Goal: Information Seeking & Learning: Learn about a topic

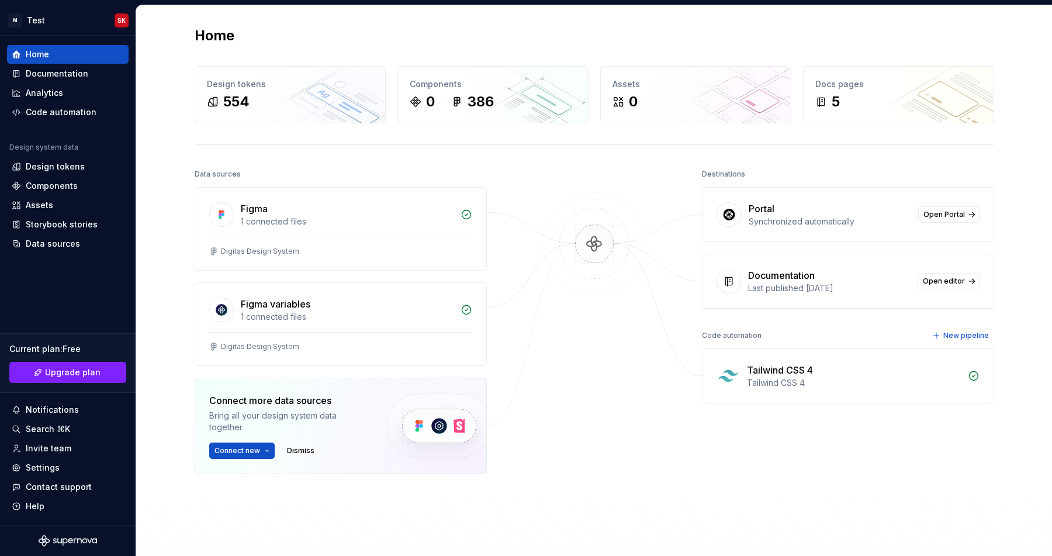
click at [800, 365] on div "Tailwind CSS 4" at bounding box center [780, 370] width 66 height 14
click at [51, 110] on div "Code automation" at bounding box center [61, 112] width 71 height 12
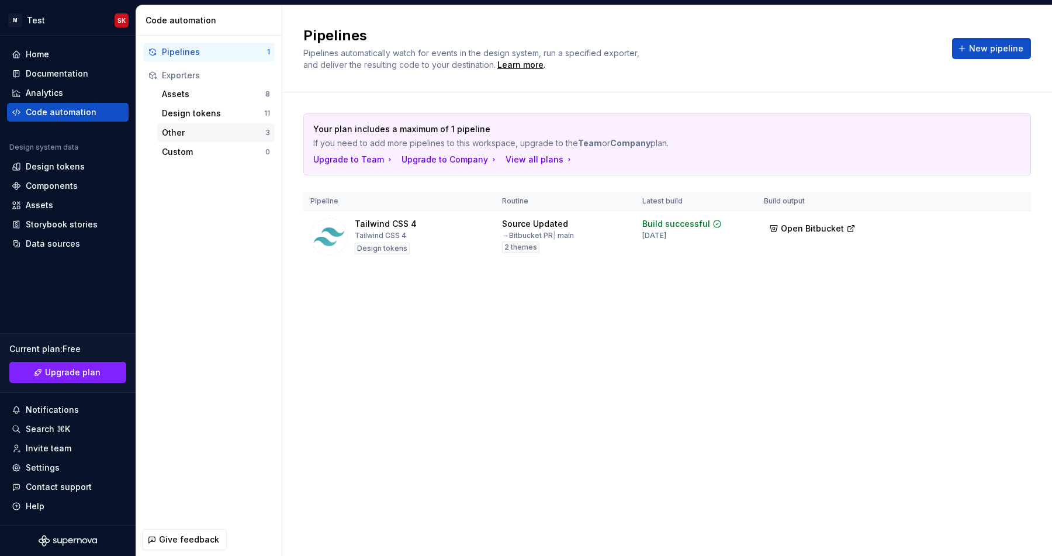
click at [197, 138] on div "Other 3" at bounding box center [215, 132] width 117 height 19
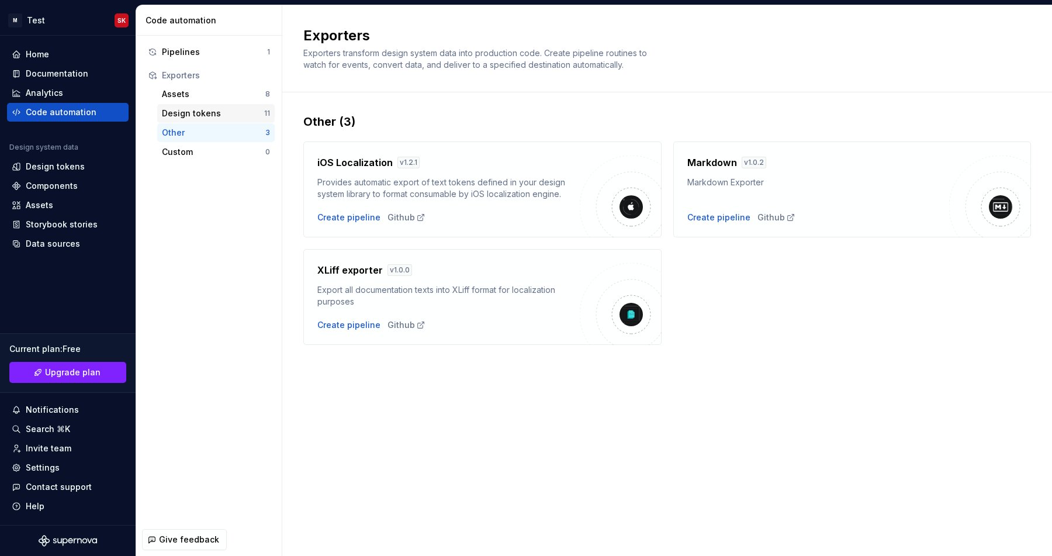
click at [197, 116] on div "Design tokens" at bounding box center [213, 114] width 102 height 12
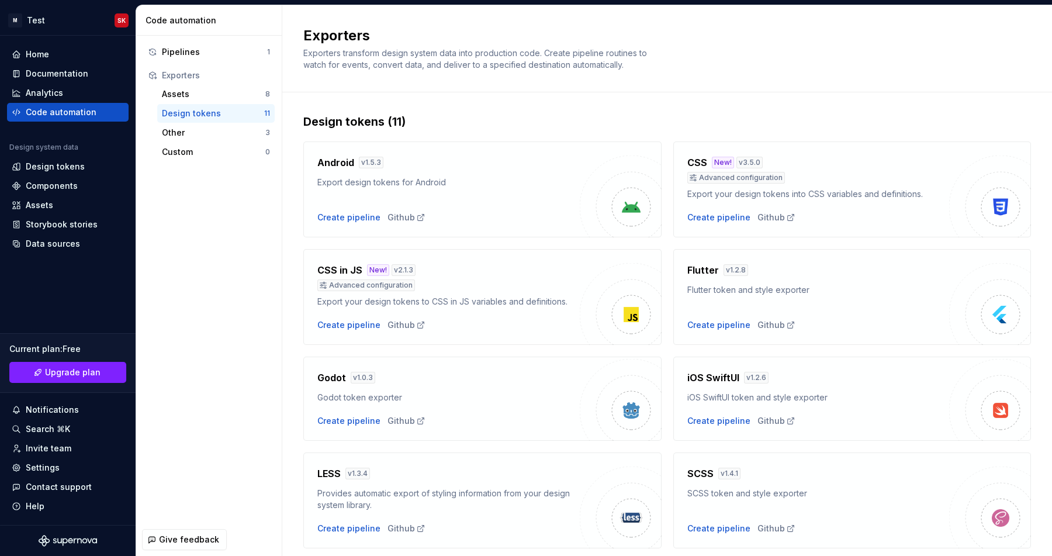
click at [196, 217] on div "Pipelines 1 Exporters Assets 8 Design tokens 11 Other 3 Custom 0" at bounding box center [208, 279] width 145 height 487
click at [116, 16] on html "M Test SK Home Documentation Analytics Code automation Design system data Desig…" at bounding box center [526, 278] width 1052 height 556
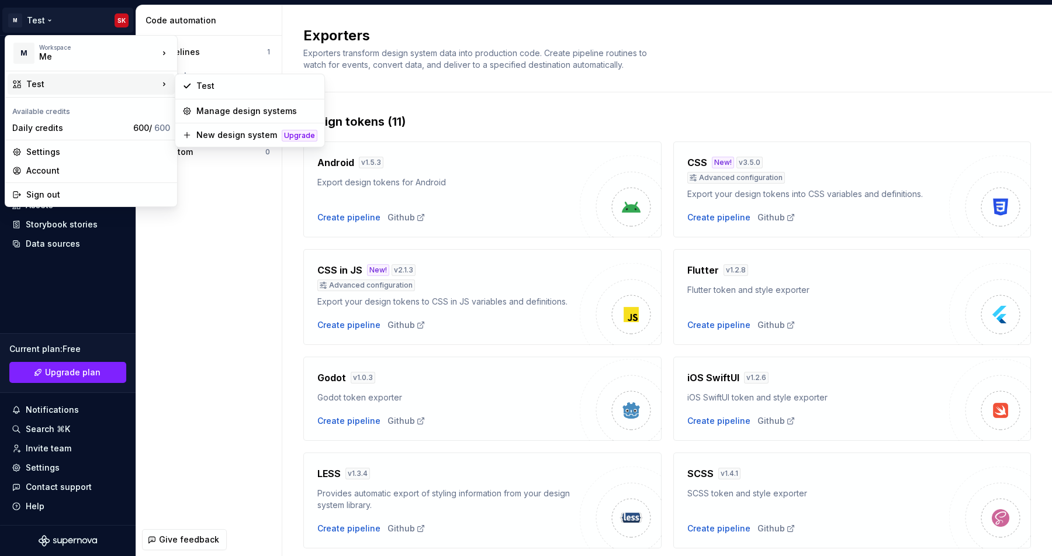
click at [240, 291] on html "M Test SK Home Documentation Analytics Code automation Design system data Desig…" at bounding box center [526, 278] width 1052 height 556
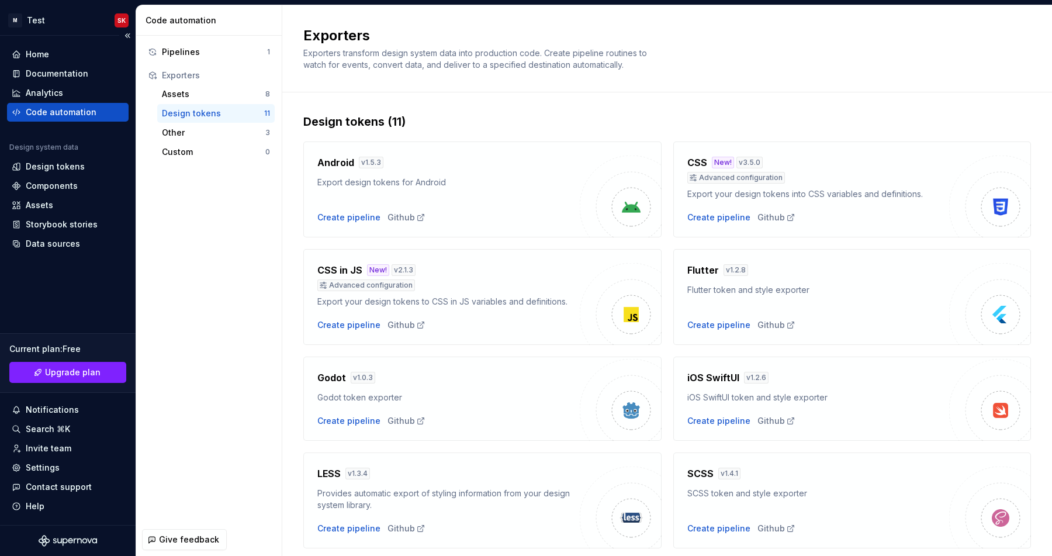
click at [115, 39] on div "Home Documentation Analytics Code automation Design system data Design tokens C…" at bounding box center [68, 280] width 136 height 489
click at [126, 37] on button "Collapse sidebar" at bounding box center [127, 35] width 16 height 16
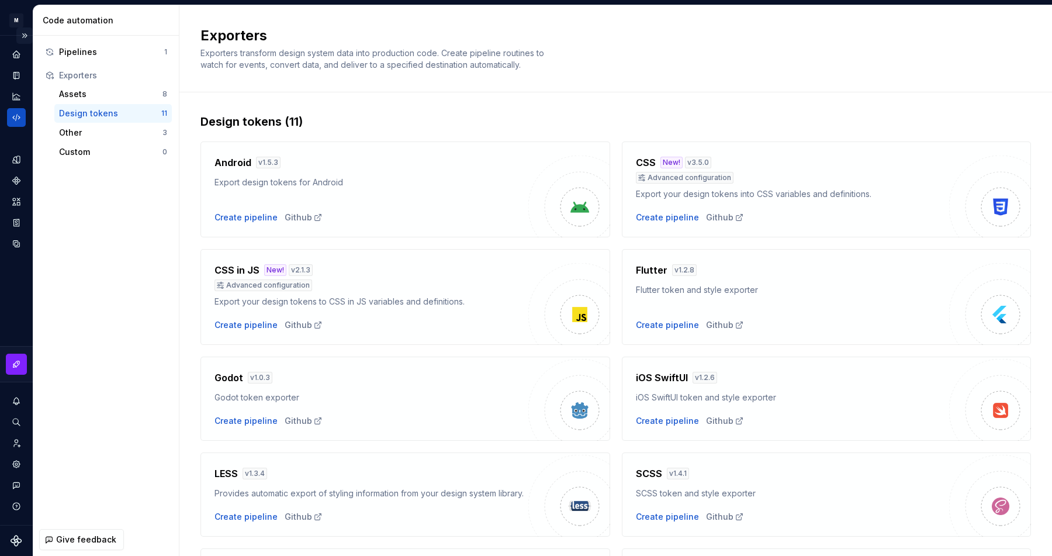
click at [20, 28] on button "Expand sidebar" at bounding box center [24, 35] width 16 height 16
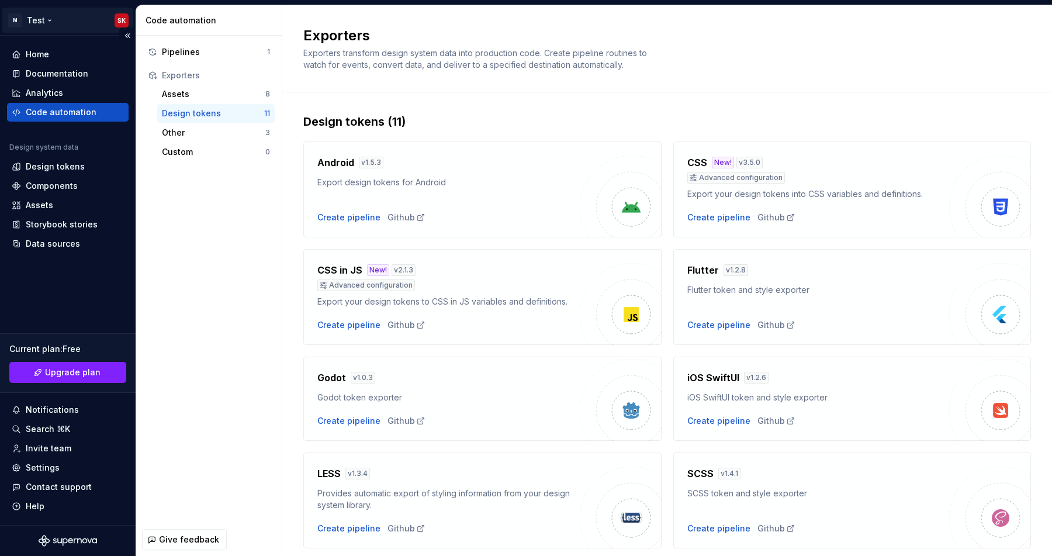
click at [120, 18] on html "M Test SK Home Documentation Analytics Code automation Design system data Desig…" at bounding box center [526, 278] width 1052 height 556
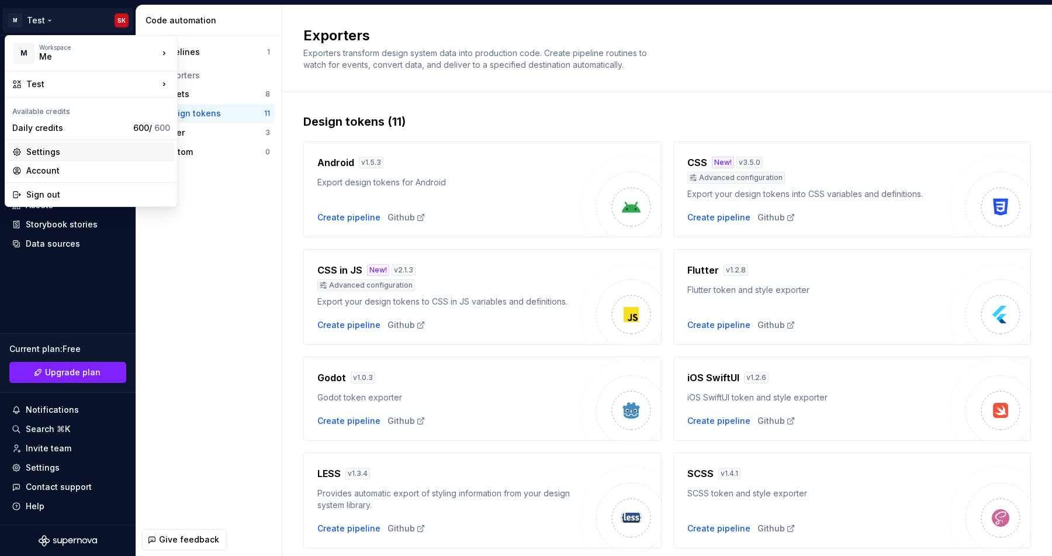
click at [81, 157] on div "Settings" at bounding box center [98, 152] width 144 height 12
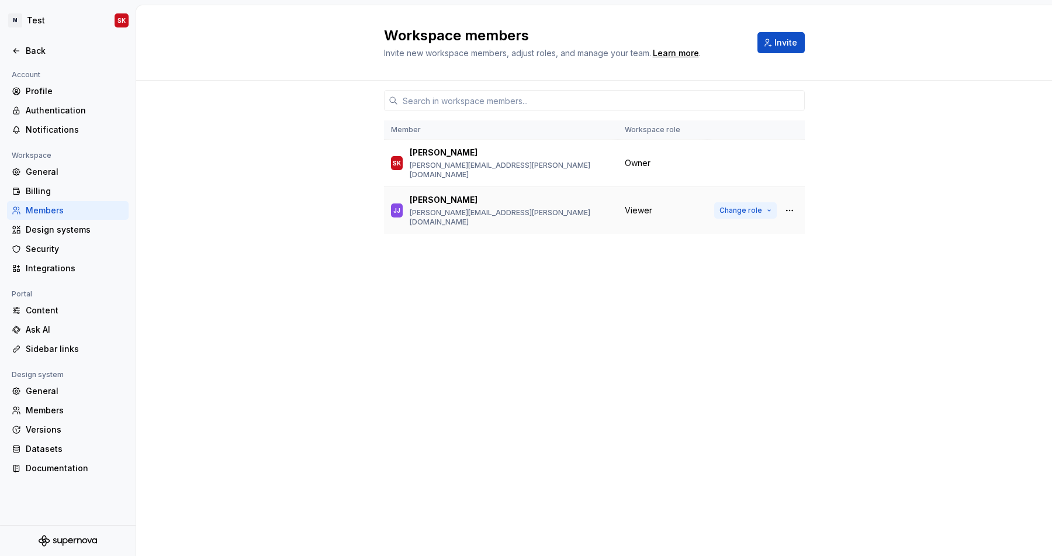
click at [738, 206] on span "Change role" at bounding box center [740, 210] width 43 height 9
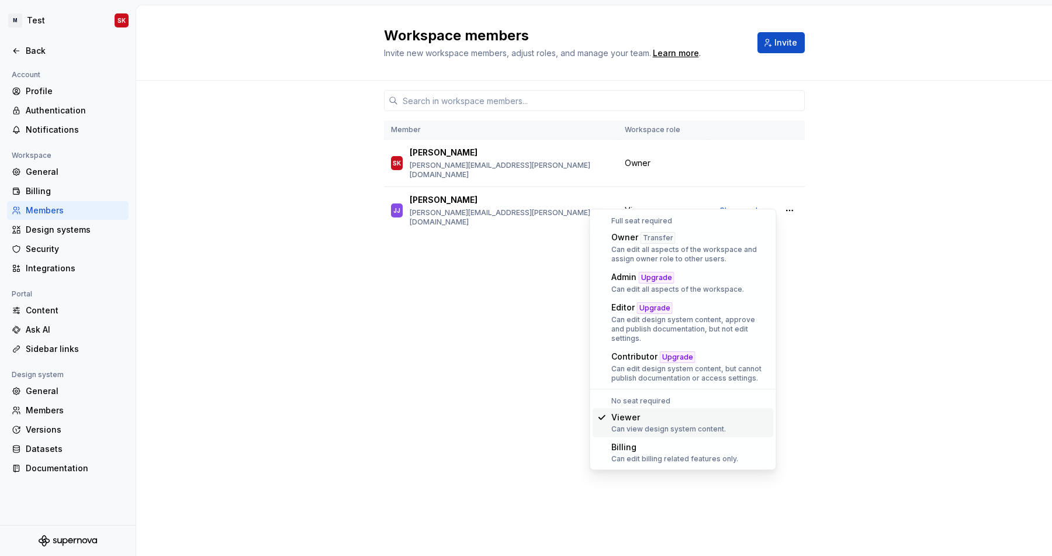
click at [838, 391] on div "Member Workspace role SK [PERSON_NAME] [PERSON_NAME][EMAIL_ADDRESS][PERSON_NAME…" at bounding box center [594, 318] width 916 height 475
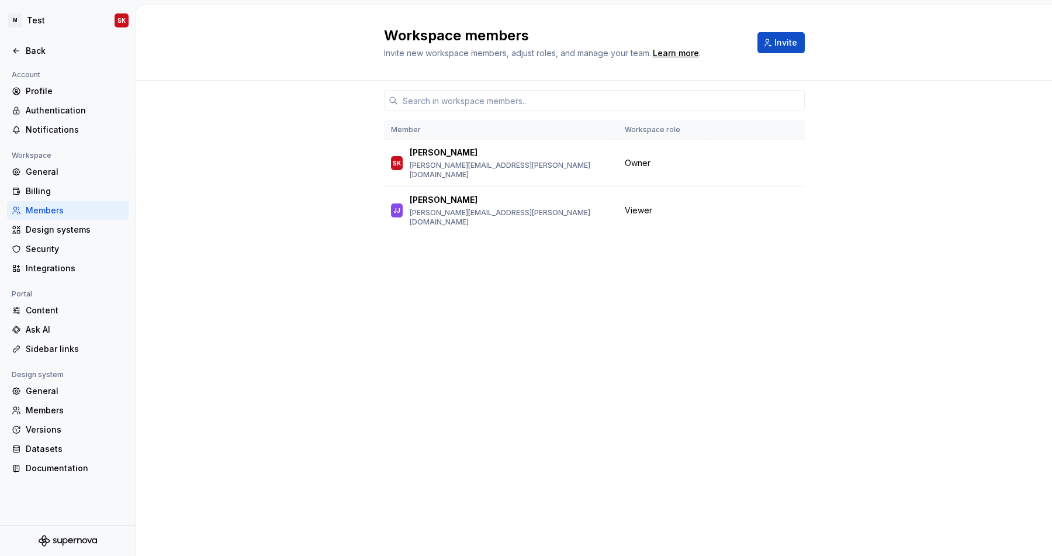
click at [443, 323] on div "Member Workspace role SK [PERSON_NAME] [PERSON_NAME][EMAIL_ADDRESS][PERSON_NAME…" at bounding box center [594, 296] width 421 height 431
click at [55, 164] on div "General" at bounding box center [68, 171] width 122 height 19
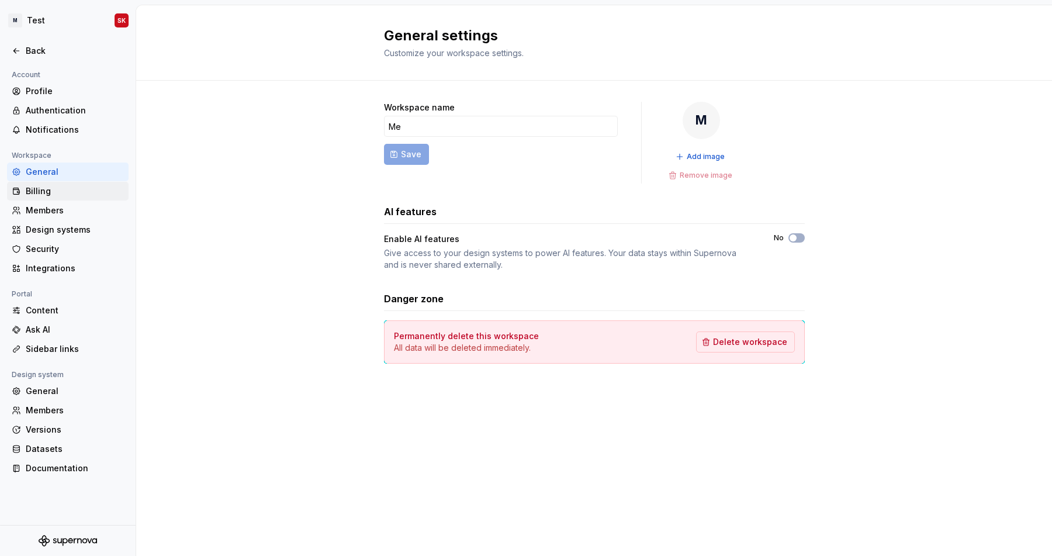
click at [51, 187] on div "Billing" at bounding box center [75, 191] width 98 height 12
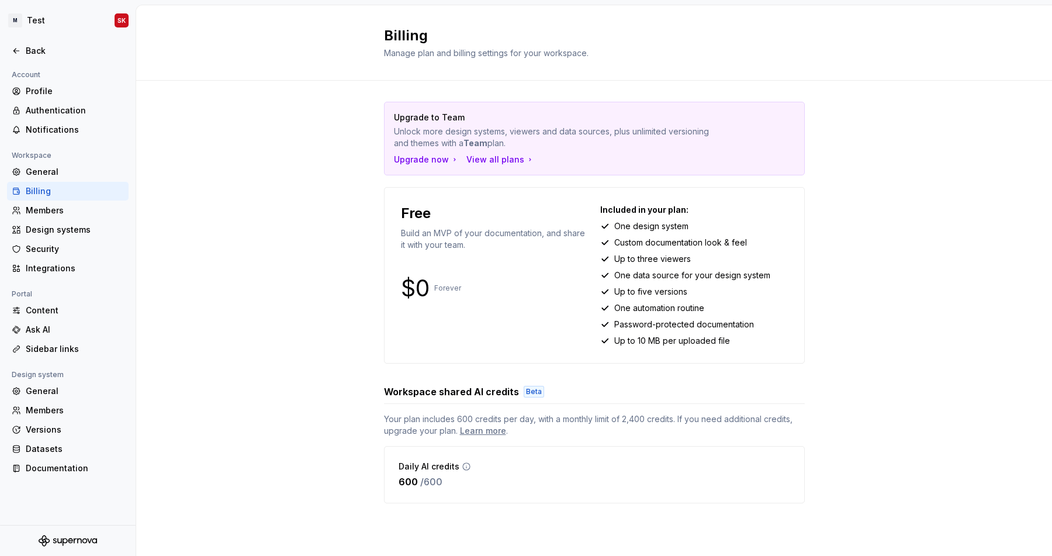
click at [654, 227] on p "One design system" at bounding box center [651, 226] width 74 height 12
click at [665, 237] on p "Custom documentation look & feel" at bounding box center [680, 243] width 133 height 12
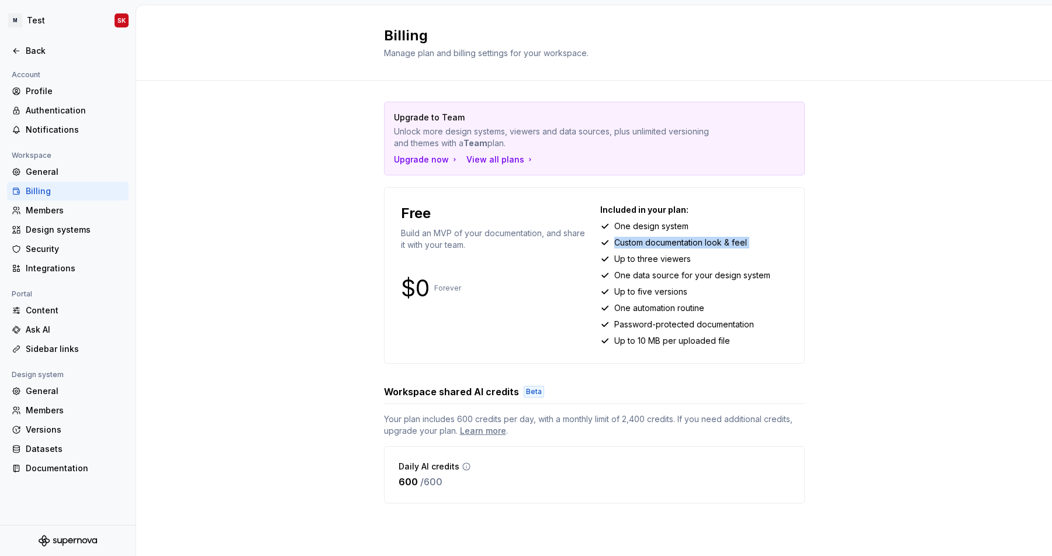
click at [662, 256] on p "Up to three viewers" at bounding box center [652, 259] width 77 height 12
click at [660, 276] on p "One data source for your design system" at bounding box center [692, 275] width 156 height 12
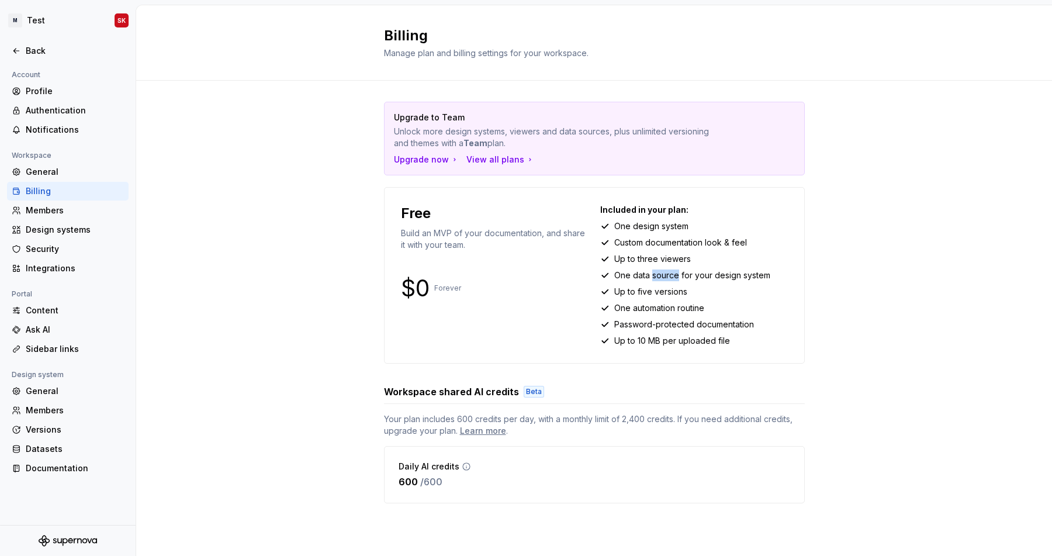
click at [660, 276] on p "One data source for your design system" at bounding box center [692, 275] width 156 height 12
click at [664, 289] on p "Up to five versions" at bounding box center [650, 292] width 73 height 12
click at [644, 288] on p "Up to five versions" at bounding box center [650, 292] width 73 height 12
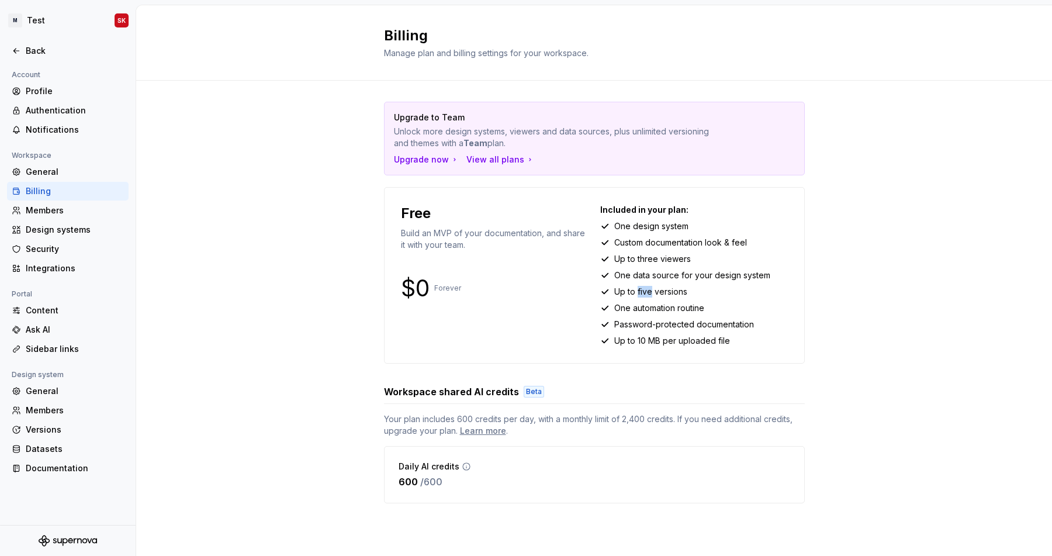
click at [644, 288] on p "Up to five versions" at bounding box center [650, 292] width 73 height 12
click at [649, 309] on p "One automation routine" at bounding box center [659, 308] width 90 height 12
click at [674, 323] on p "Password-protected documentation" at bounding box center [684, 324] width 140 height 12
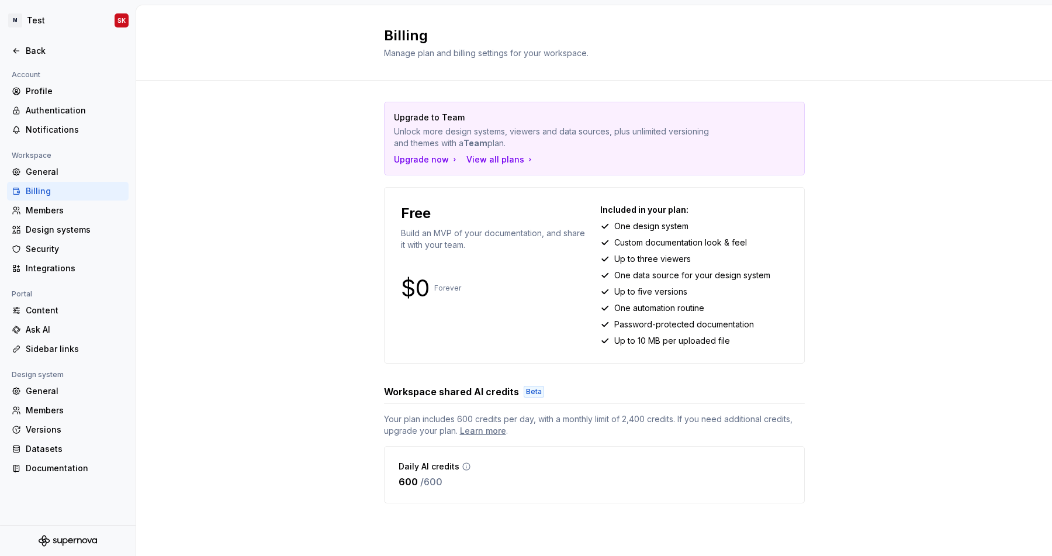
click at [674, 323] on p "Password-protected documentation" at bounding box center [684, 324] width 140 height 12
click at [698, 344] on p "Up to 10 MB per uploaded file" at bounding box center [672, 341] width 116 height 12
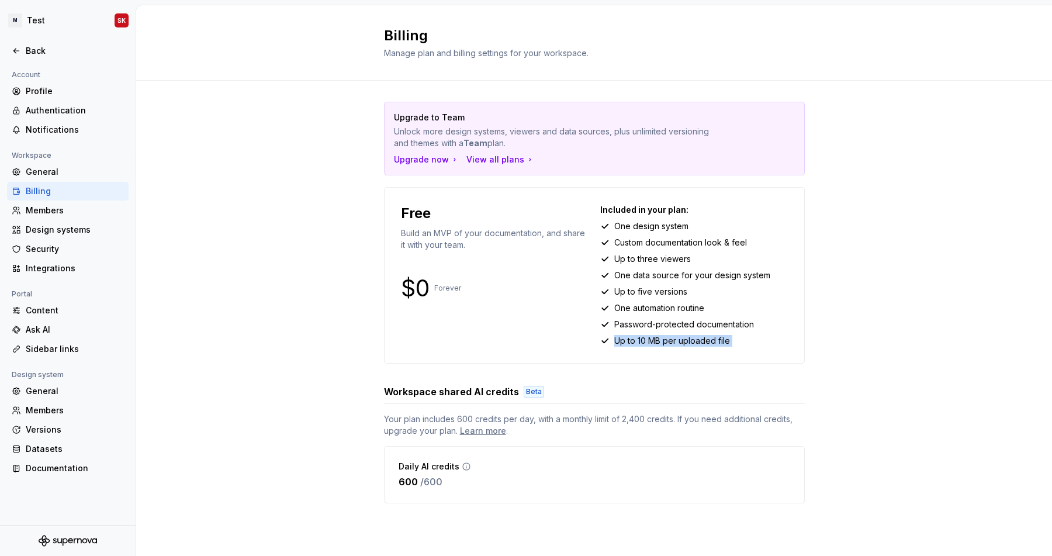
click at [473, 420] on span "Your plan includes 600 credits per day, with a monthly limit of 2,400 credits. …" at bounding box center [594, 424] width 421 height 23
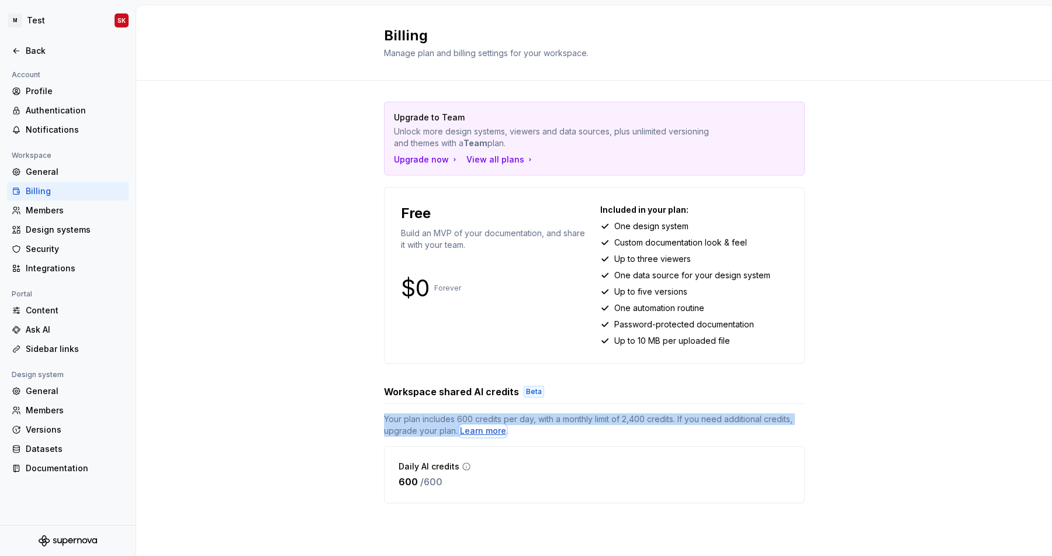
click at [483, 432] on div "Learn more" at bounding box center [483, 431] width 46 height 12
